Goal: Check status: Check status

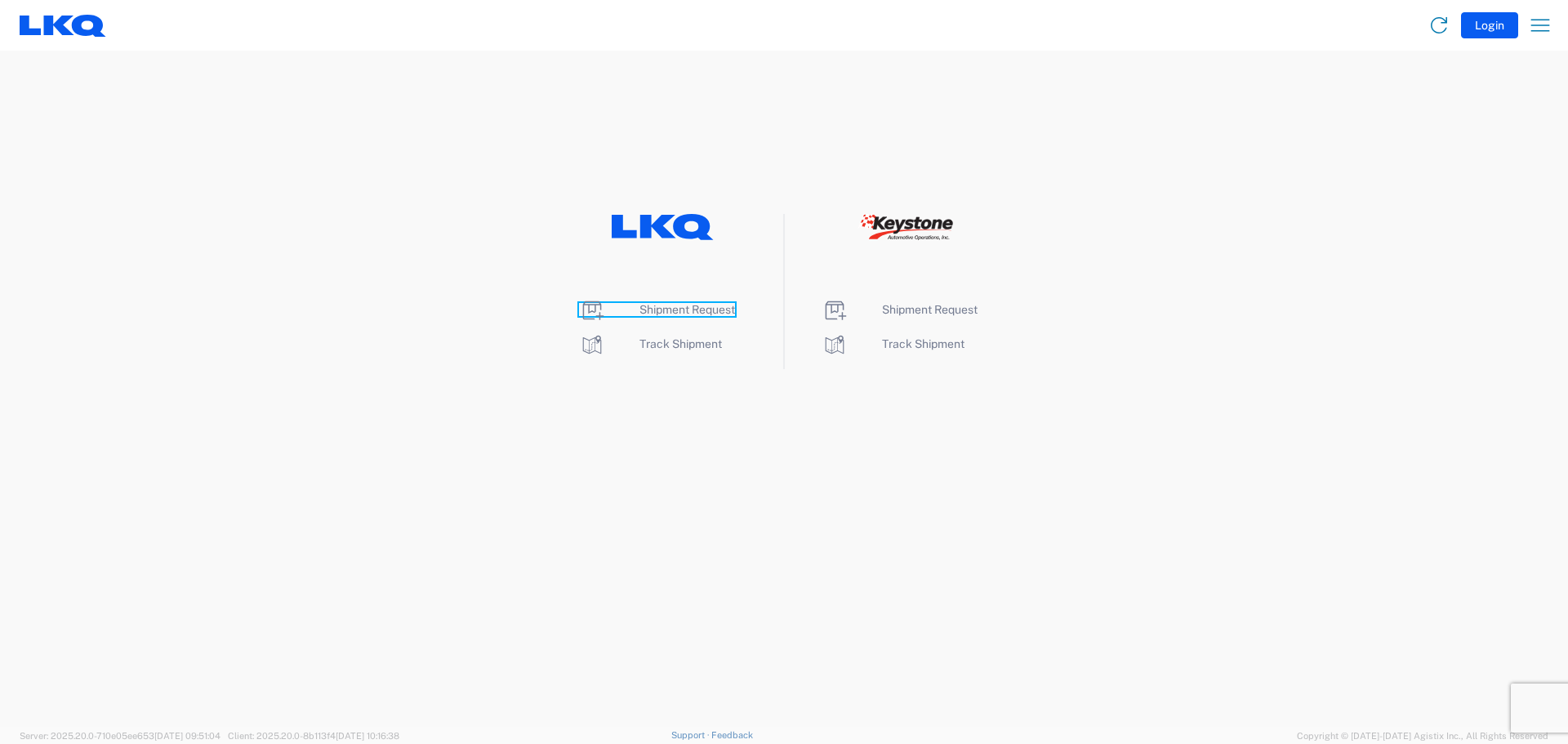
click at [689, 314] on span "Shipment Request" at bounding box center [686, 309] width 95 height 13
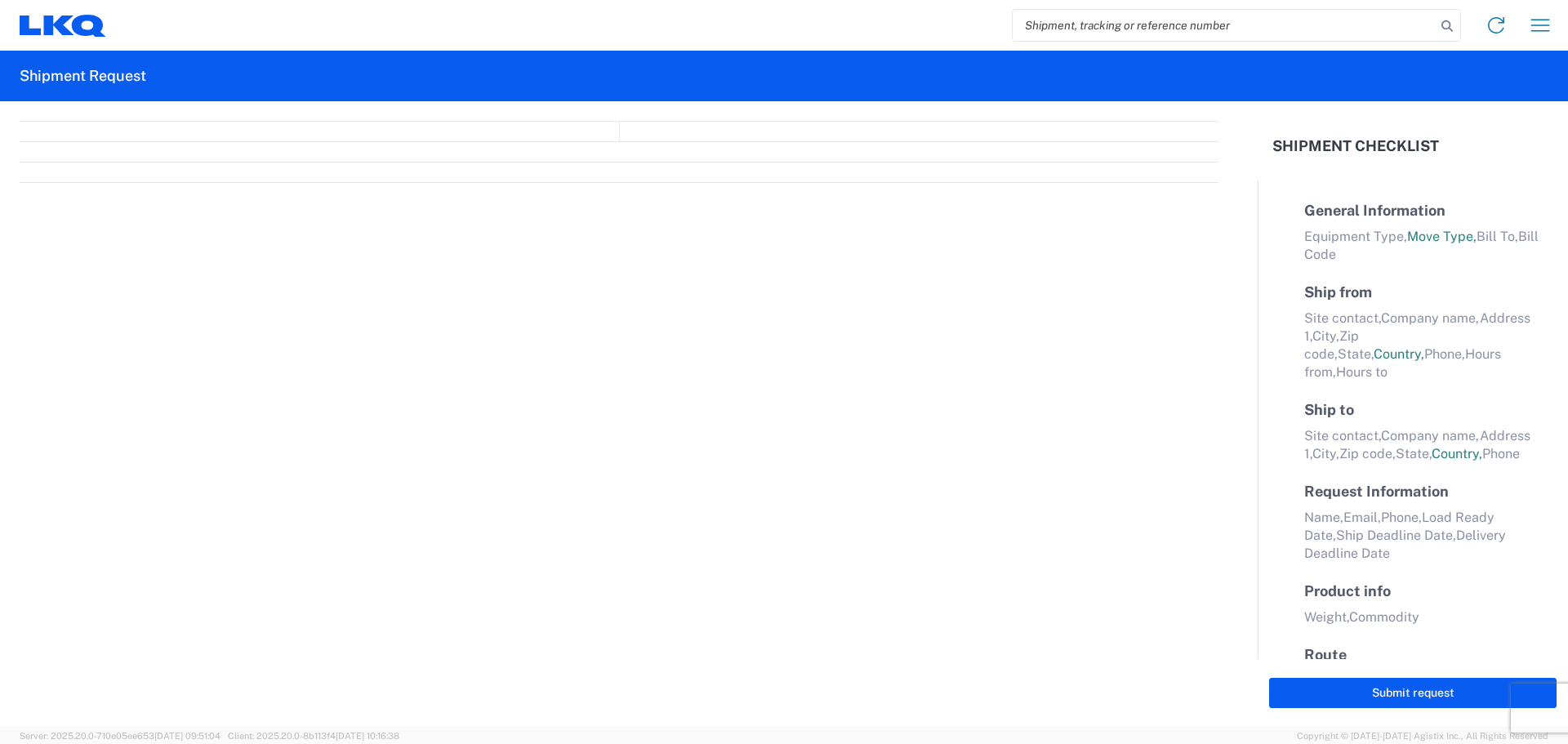
select select "FULL"
select select "LBS"
select select "IN"
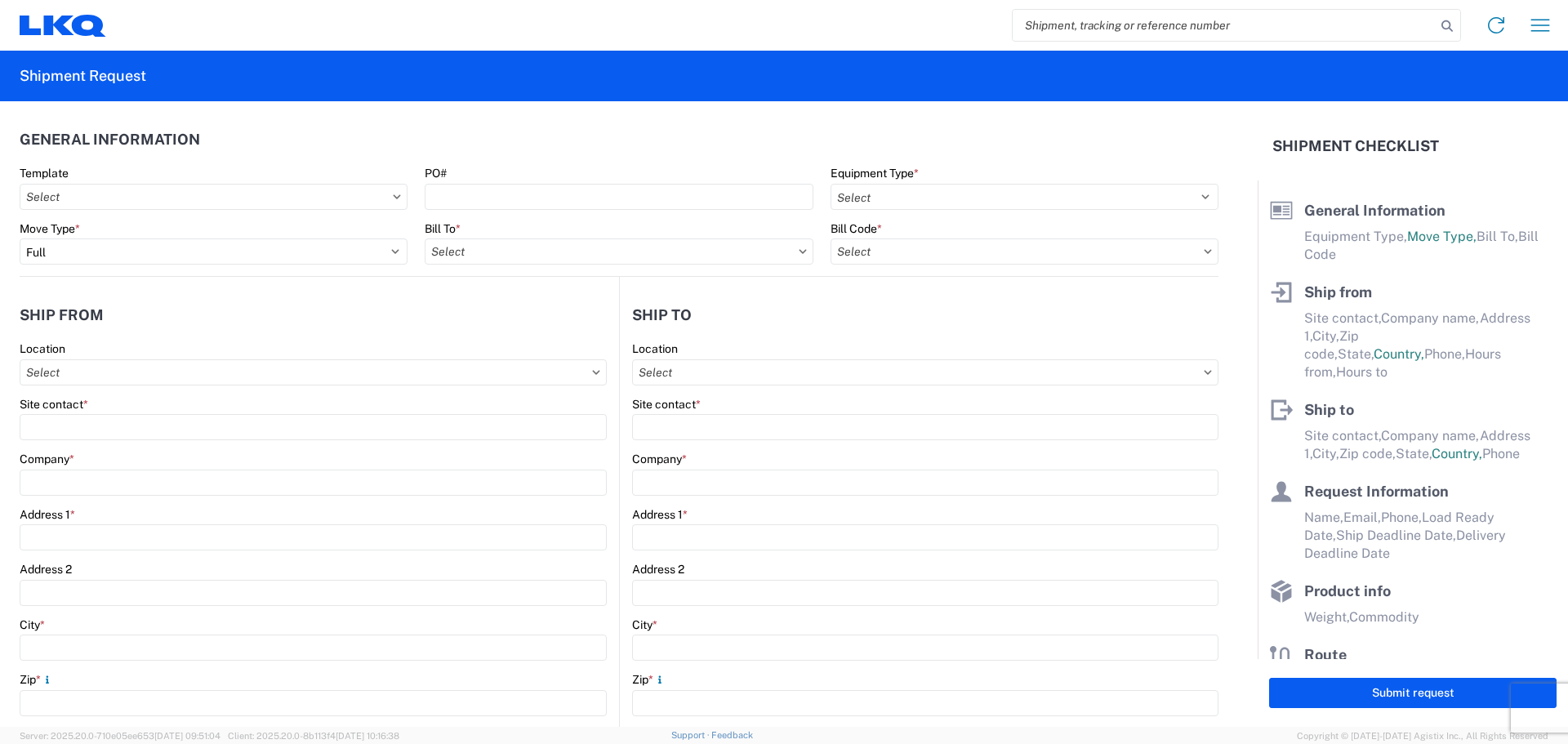
click at [1242, 26] on input "search" at bounding box center [1223, 25] width 423 height 31
type input "56964040"
click at [1448, 23] on icon at bounding box center [1446, 25] width 23 height 23
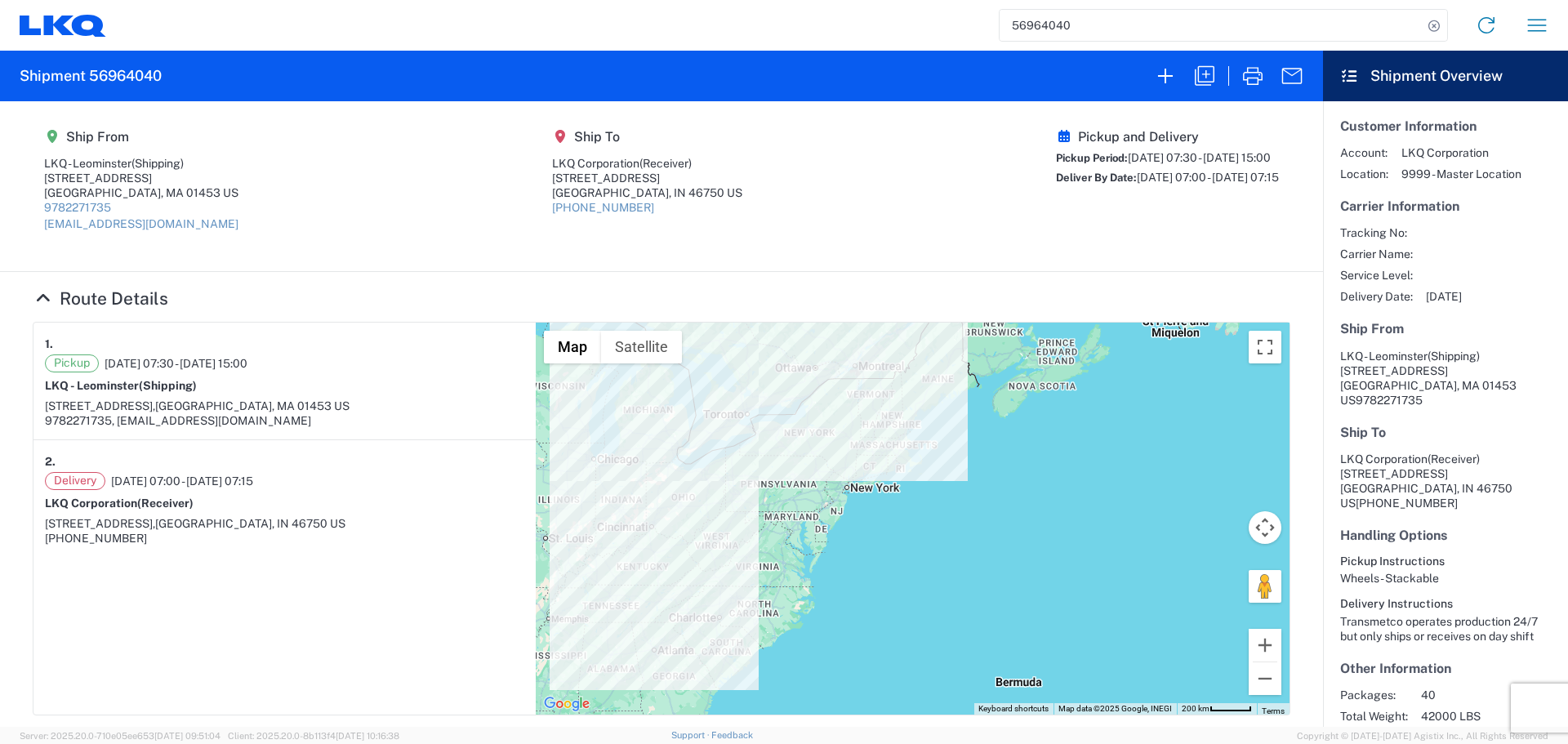
click at [374, 266] on section "Ship From LKQ - Leominster (Shipping) 1525 Central Street Leominster, MA 01453 …" at bounding box center [661, 186] width 1323 height 171
click at [47, 295] on icon at bounding box center [43, 298] width 22 height 17
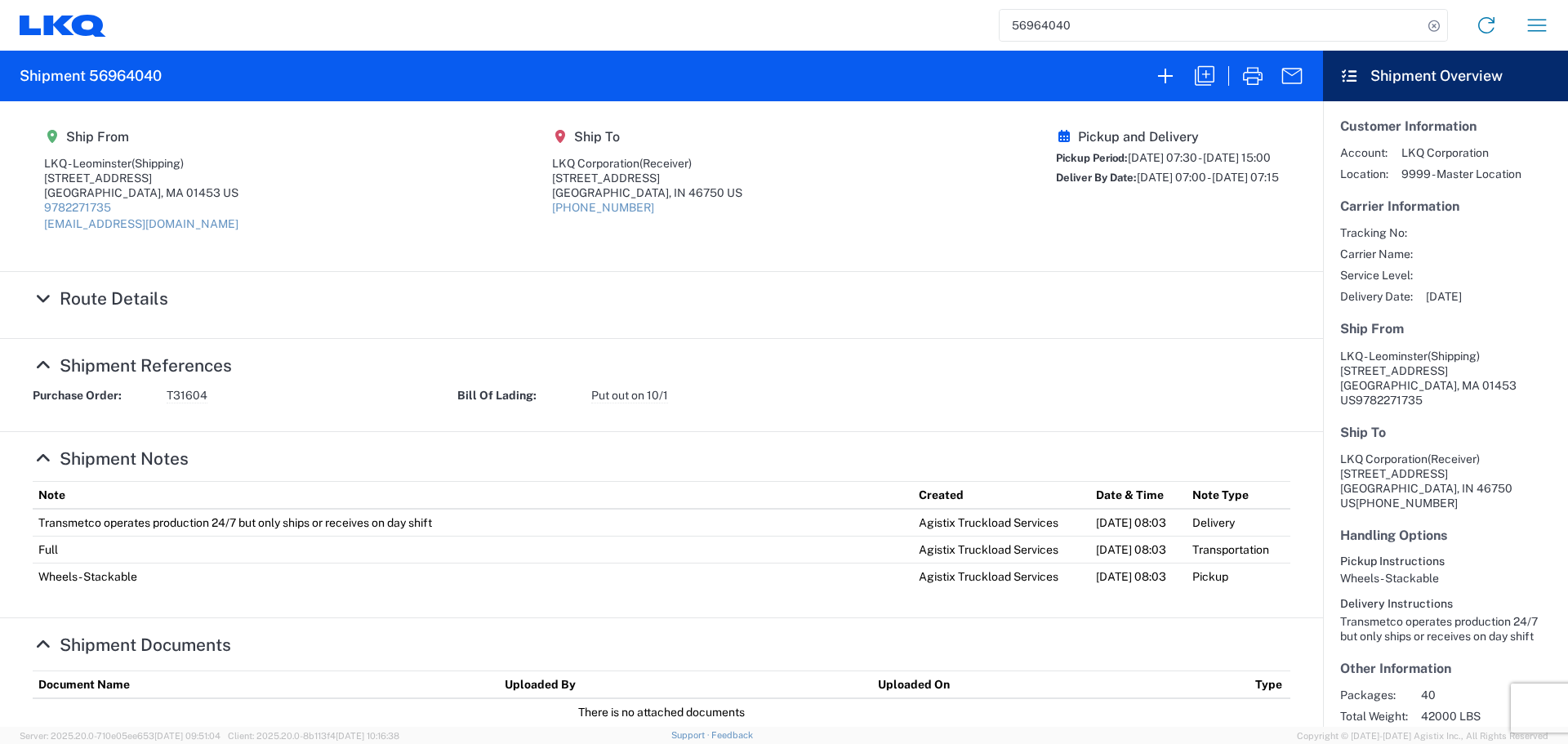
click at [39, 295] on icon at bounding box center [43, 298] width 22 height 17
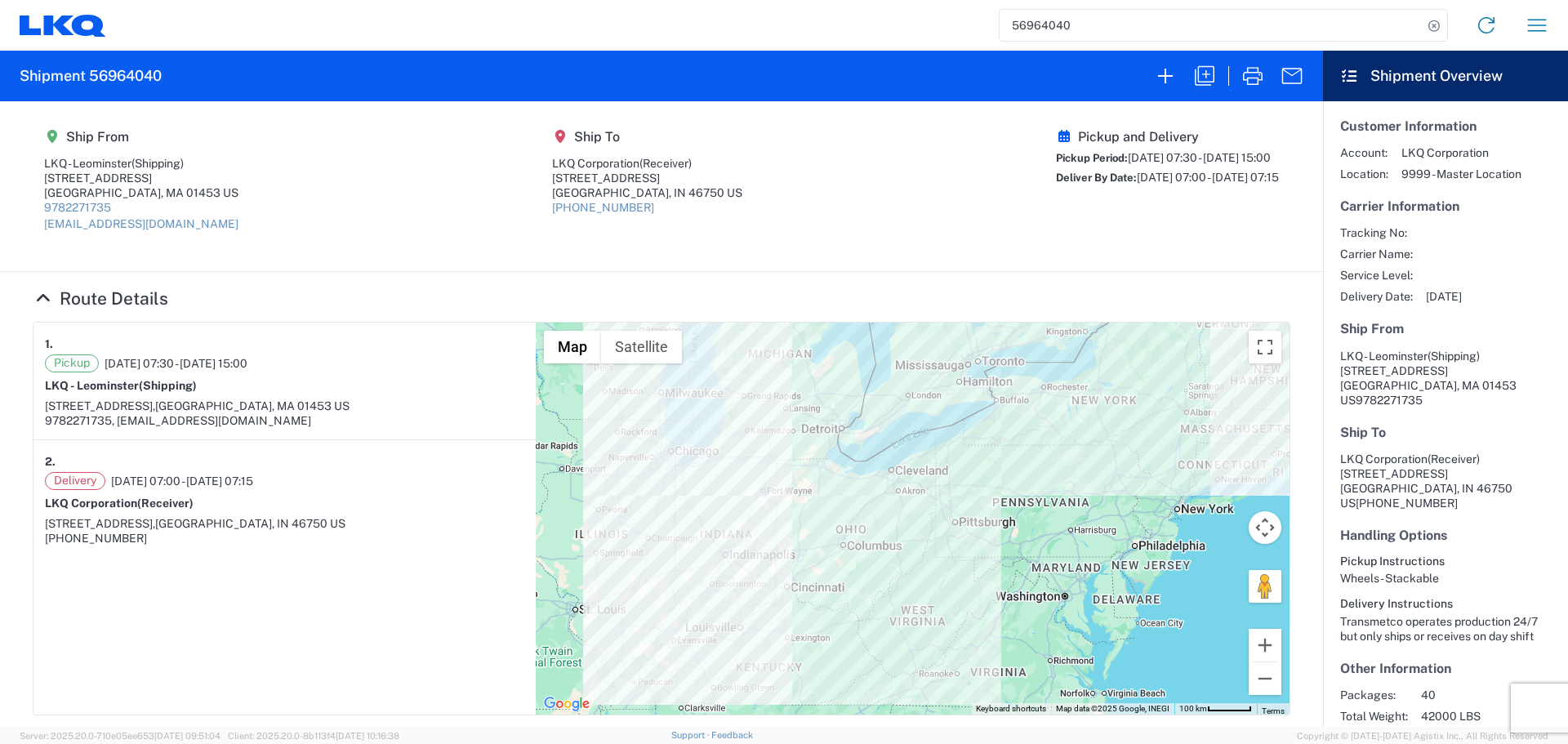
drag, startPoint x: 699, startPoint y: 479, endPoint x: 882, endPoint y: 485, distance: 183.1
click at [882, 486] on div at bounding box center [912, 519] width 754 height 392
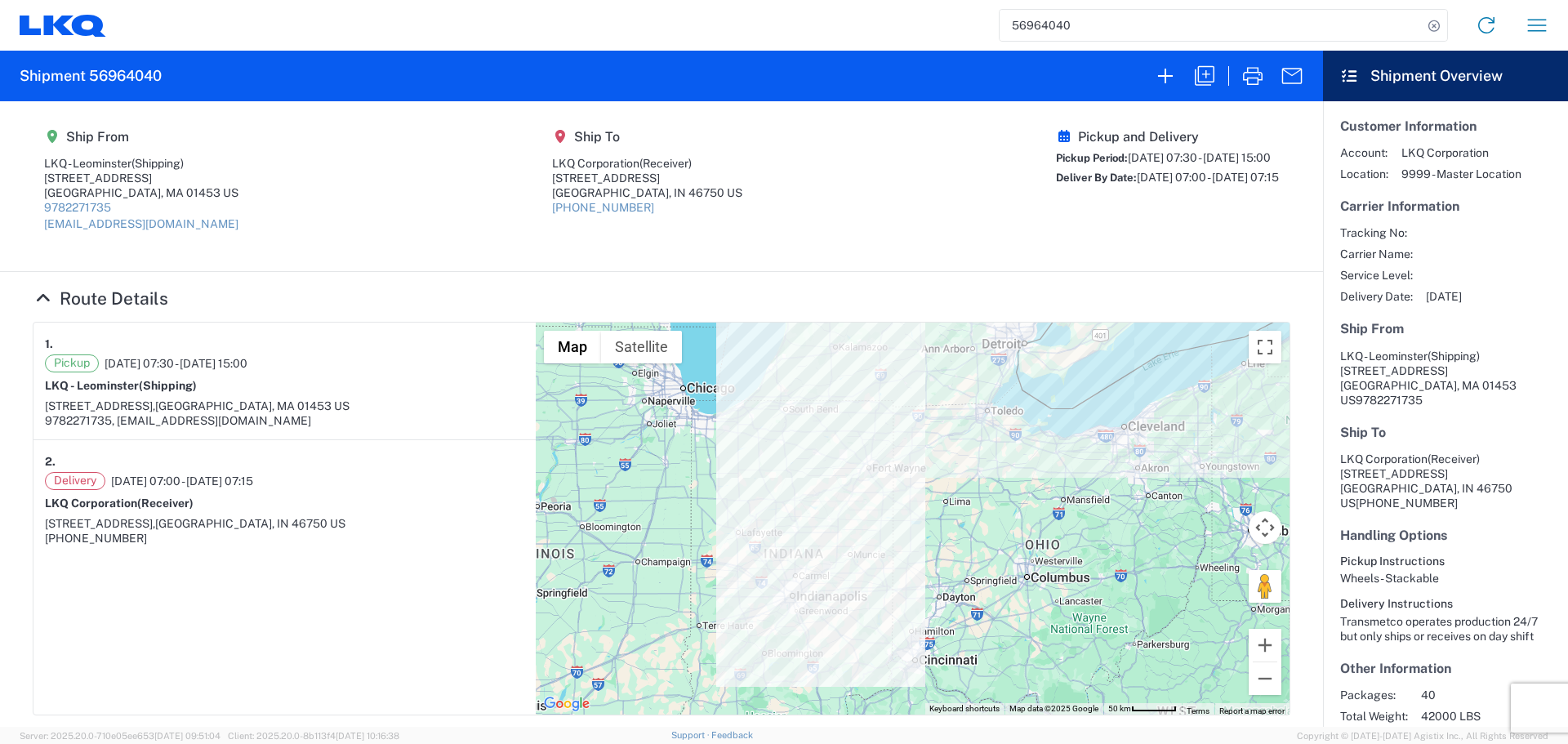
drag, startPoint x: 790, startPoint y: 422, endPoint x: 838, endPoint y: 419, distance: 48.1
click at [838, 419] on div at bounding box center [912, 519] width 754 height 392
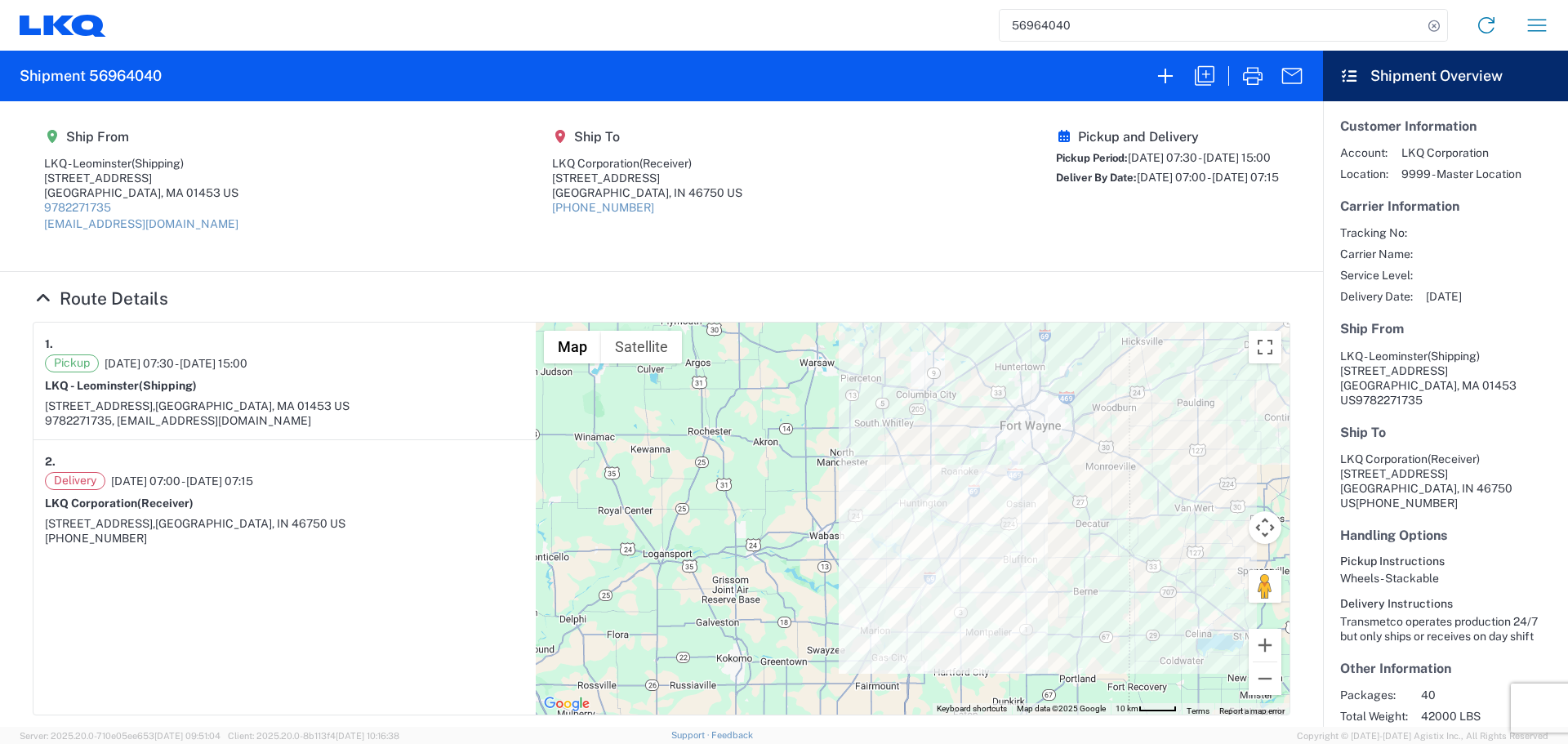
drag, startPoint x: 759, startPoint y: 580, endPoint x: 954, endPoint y: 578, distance: 195.0
click at [959, 577] on div at bounding box center [912, 519] width 754 height 392
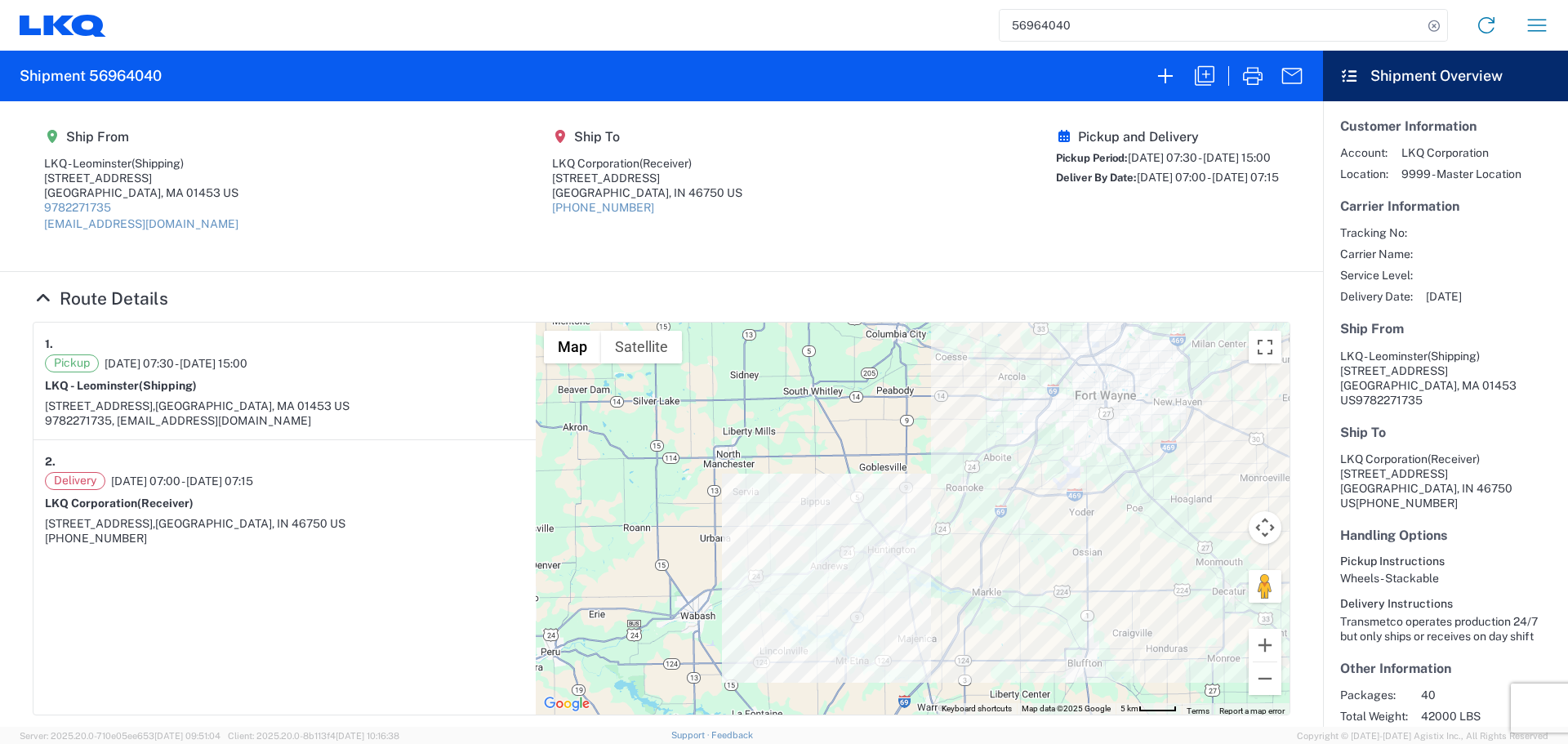
drag, startPoint x: 929, startPoint y: 486, endPoint x: 892, endPoint y: 631, distance: 149.6
click at [892, 631] on div at bounding box center [912, 519] width 754 height 392
